Goal: Check status: Check status

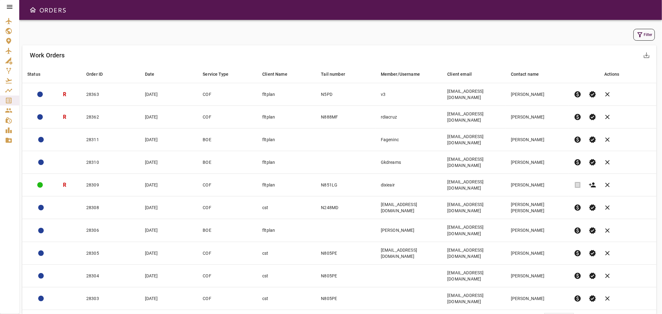
click at [640, 34] on icon "button" at bounding box center [639, 34] width 5 height 5
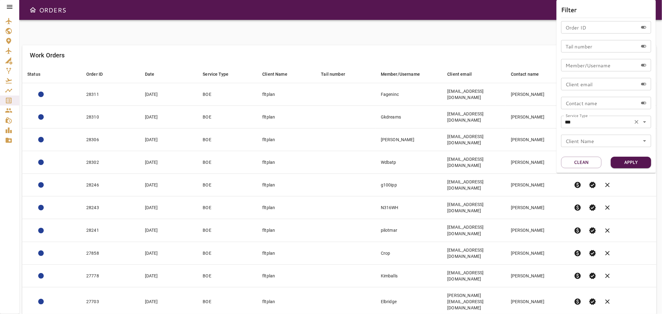
click at [644, 123] on icon "Open" at bounding box center [644, 121] width 7 height 7
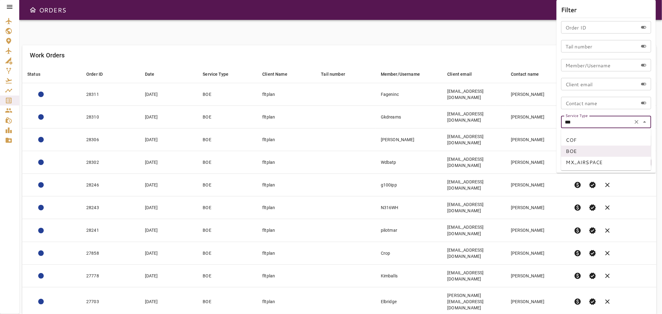
click at [581, 161] on li "MX_AIRSPACE" at bounding box center [606, 162] width 90 height 11
type input "**********"
click at [626, 161] on button "Apply" at bounding box center [631, 162] width 40 height 11
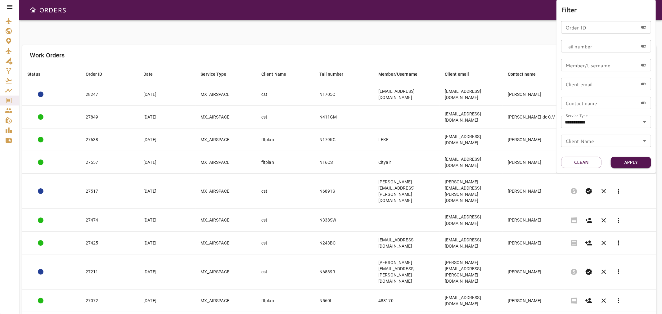
click at [445, 53] on div at bounding box center [331, 157] width 662 height 314
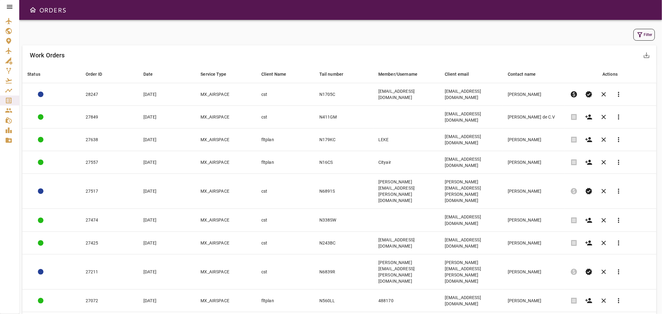
click at [556, 258] on body "ORDERS Filter Work Orders save_alt Status arrow_downward Order ID arrow_downwar…" at bounding box center [331, 157] width 662 height 314
click at [556, 291] on li "40" at bounding box center [562, 289] width 29 height 11
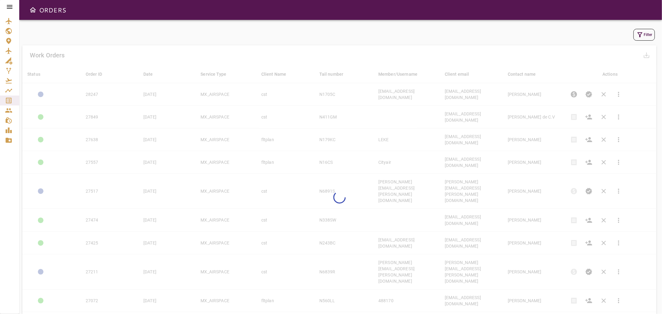
type input "**"
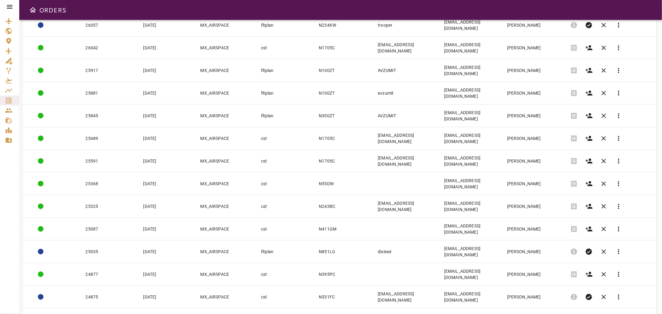
scroll to position [458, 0]
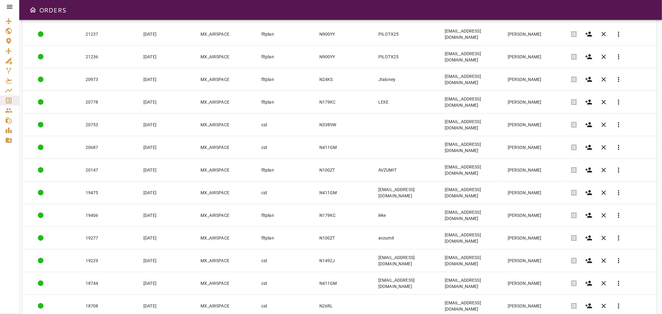
scroll to position [452, 0]
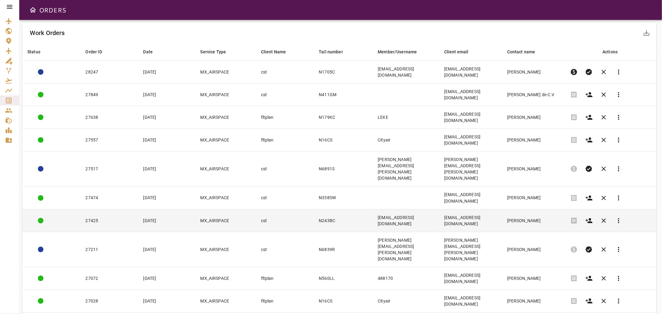
scroll to position [0, 0]
